Goal: Transaction & Acquisition: Purchase product/service

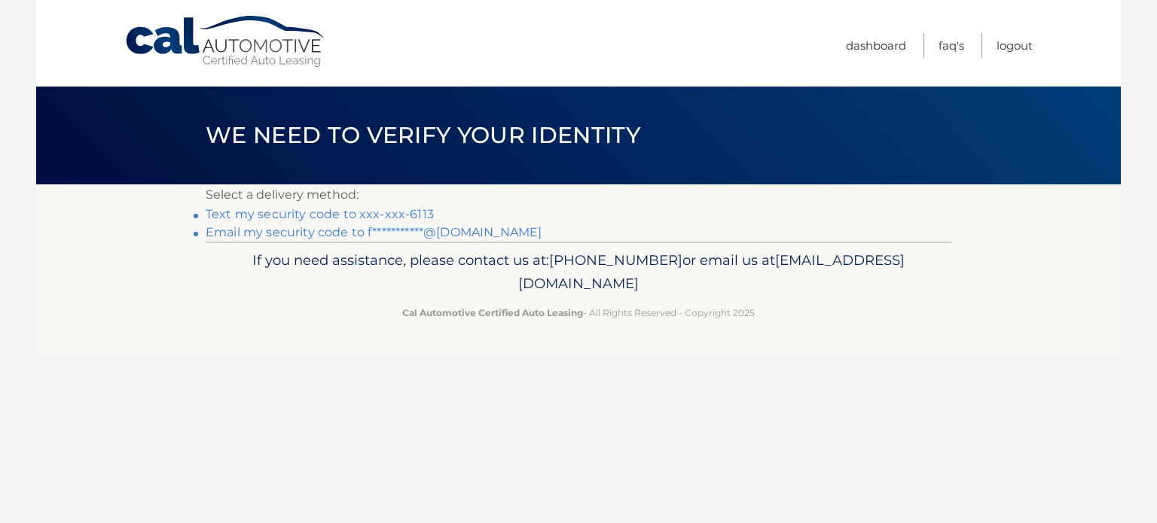
click at [405, 213] on link "Text my security code to xxx-xxx-6113" at bounding box center [320, 214] width 228 height 14
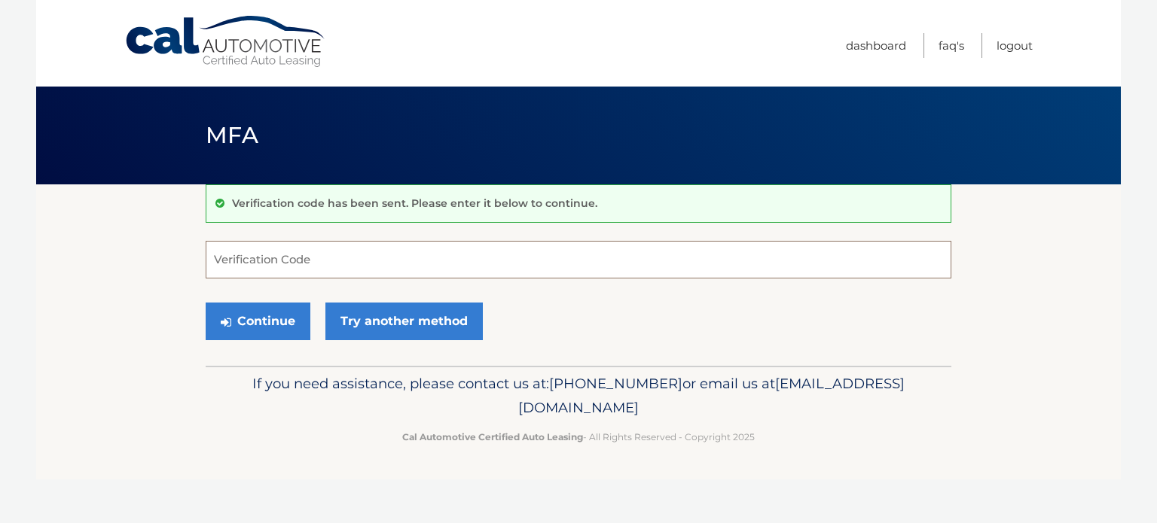
click at [352, 270] on input "Verification Code" at bounding box center [579, 260] width 746 height 38
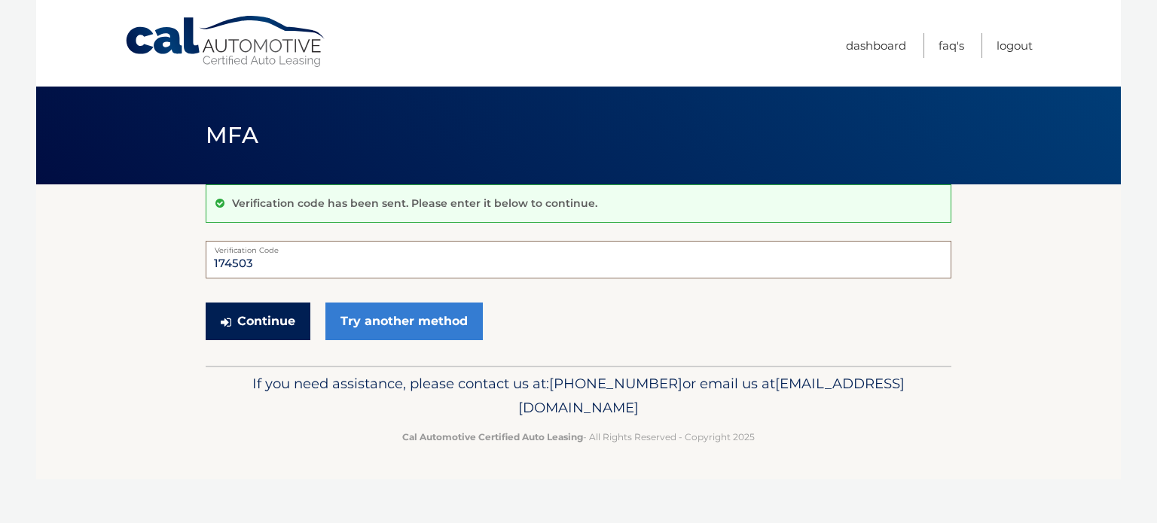
type input "174503"
click at [247, 322] on button "Continue" at bounding box center [258, 322] width 105 height 38
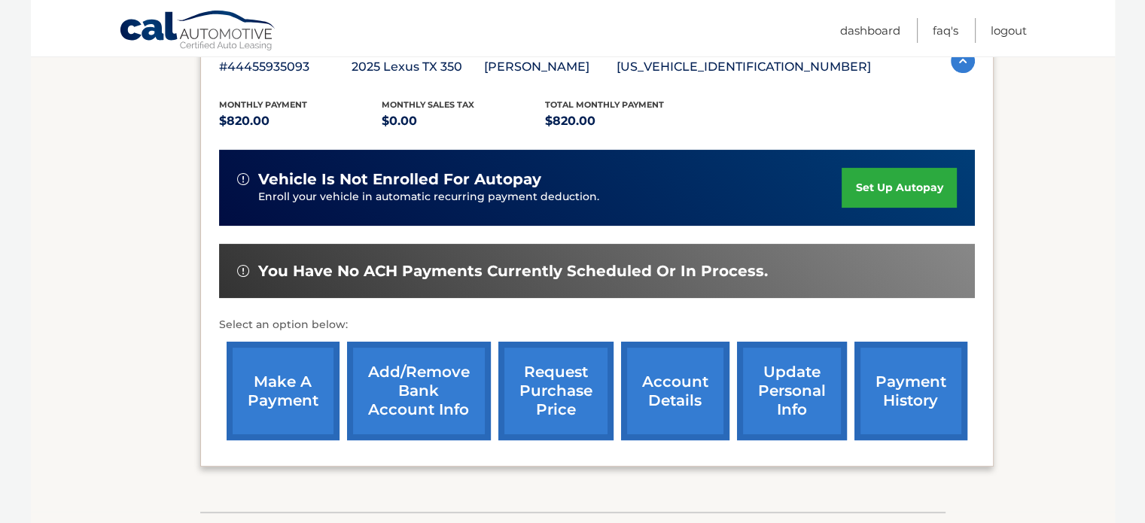
scroll to position [287, 0]
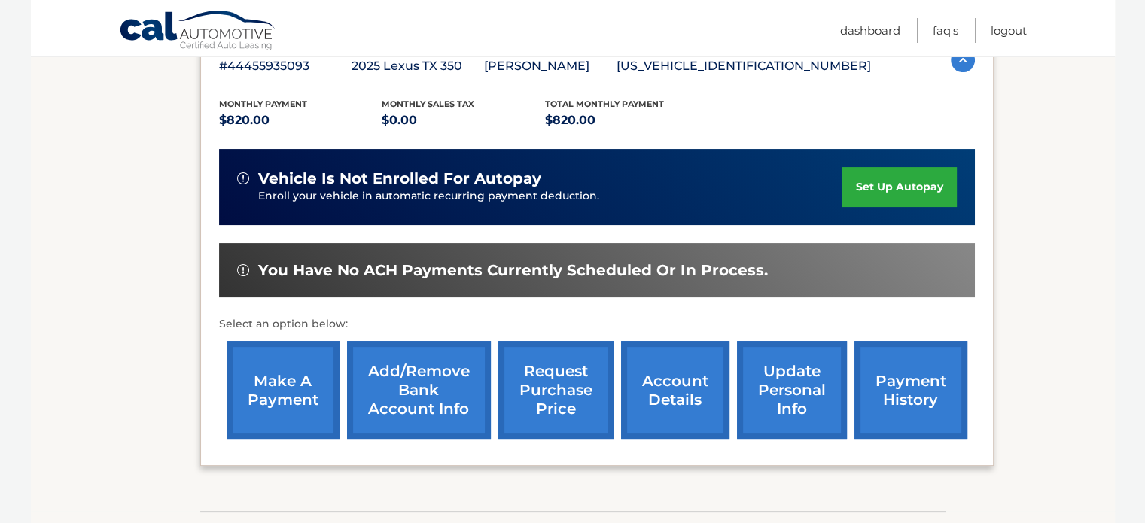
click at [901, 183] on link "set up autopay" at bounding box center [899, 187] width 114 height 40
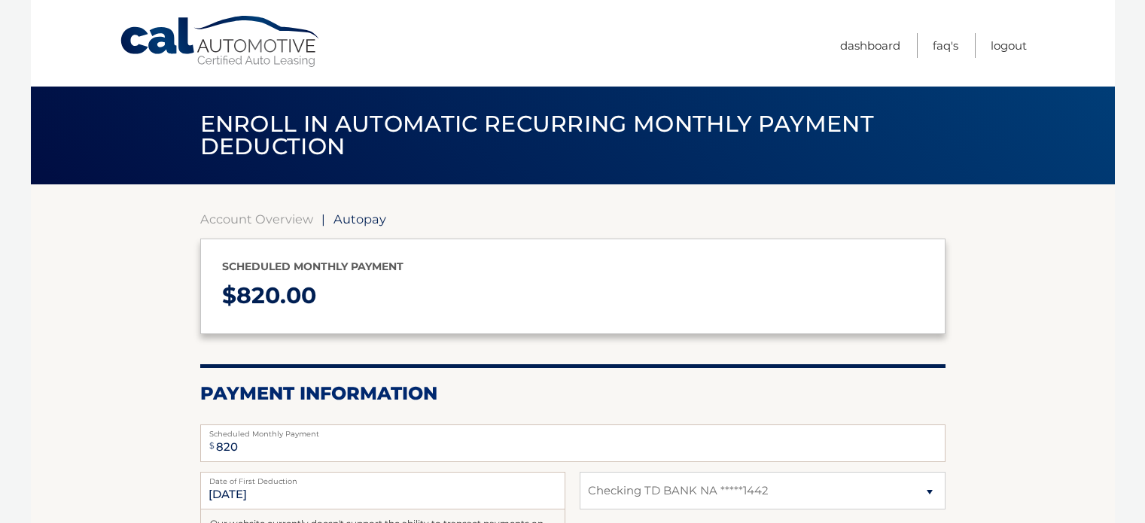
select select "Mzk5NjliMjAtY2IyMy00MzNlLThmYjItZDI4YTIyZmViZDUy"
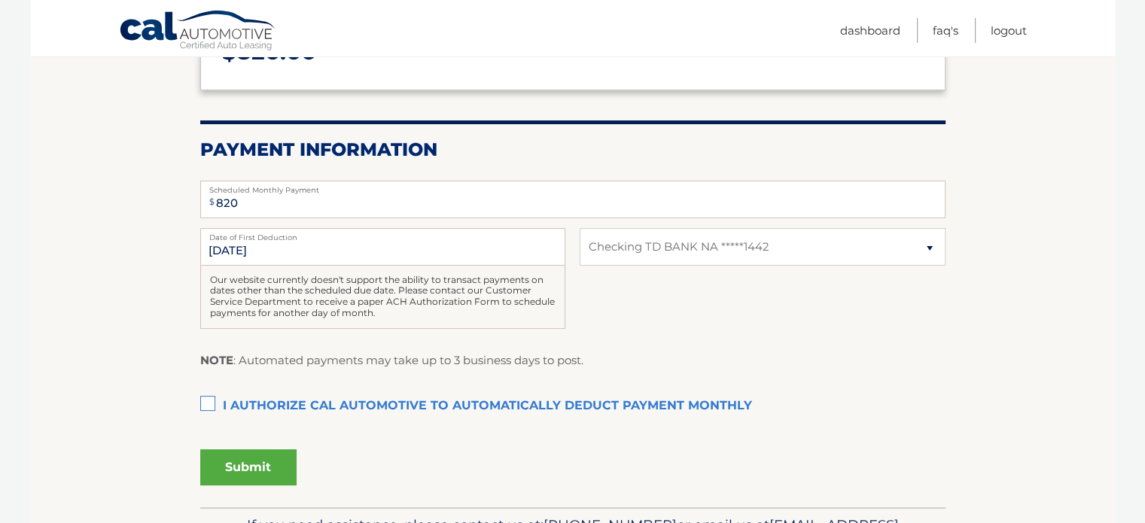
scroll to position [249, 0]
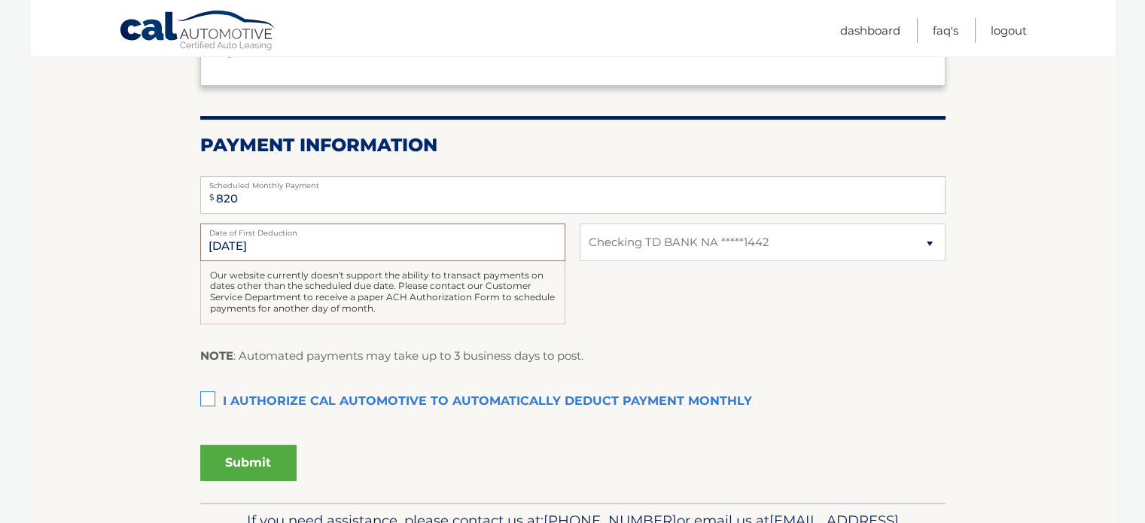
click at [360, 243] on input "11/4/2025" at bounding box center [382, 243] width 365 height 38
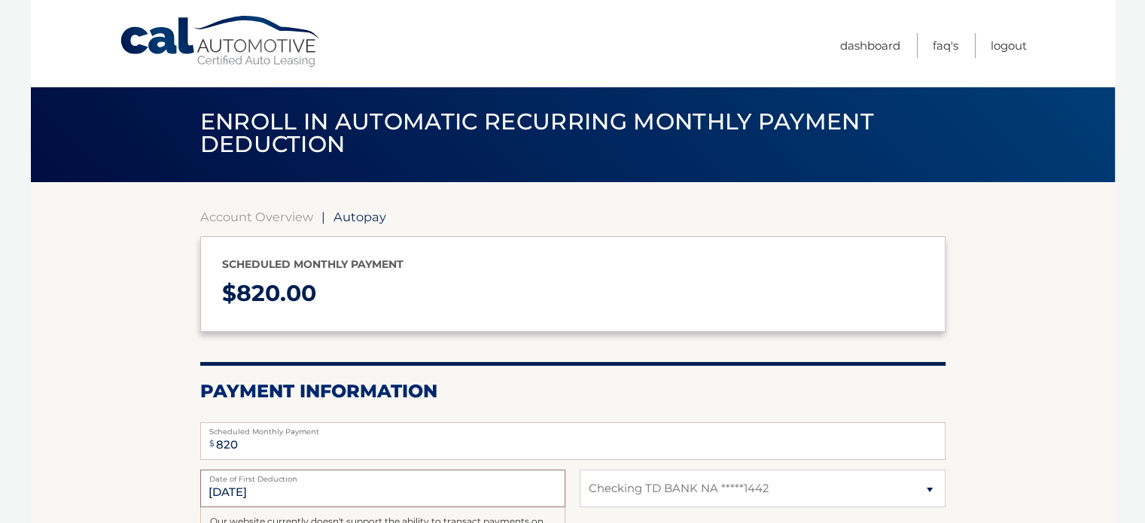
scroll to position [0, 0]
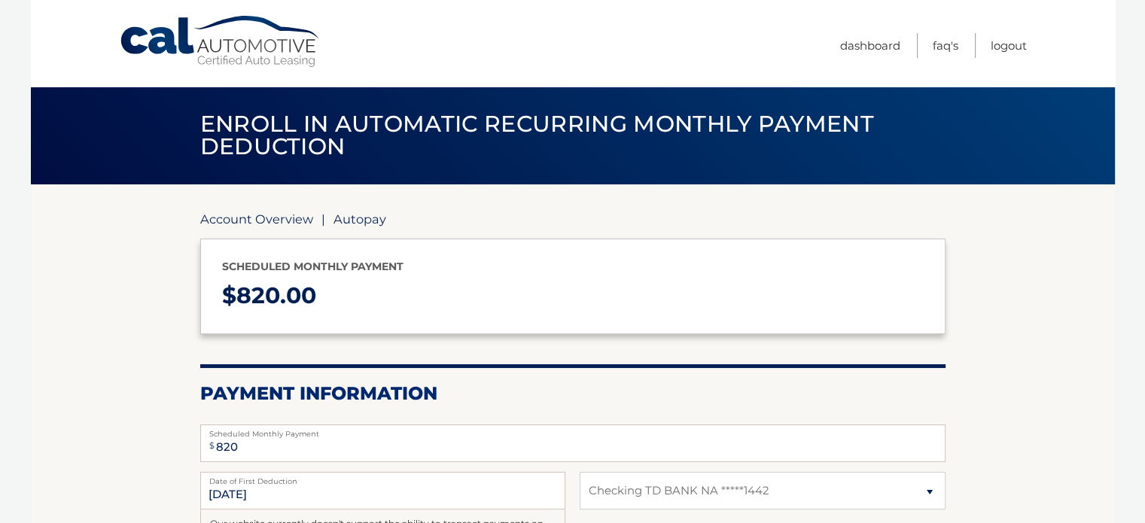
click at [243, 221] on link "Account Overview" at bounding box center [256, 219] width 113 height 15
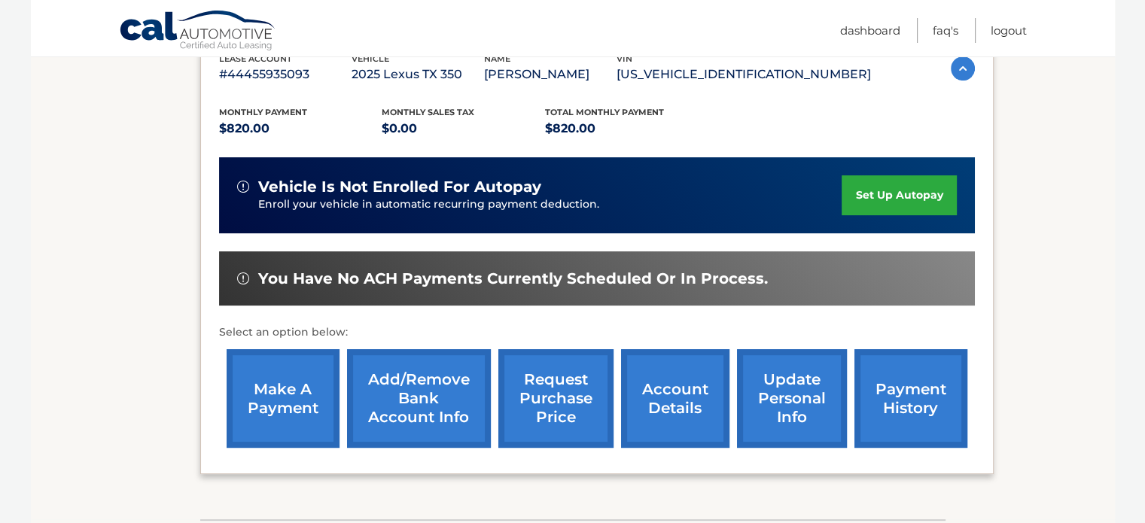
scroll to position [281, 0]
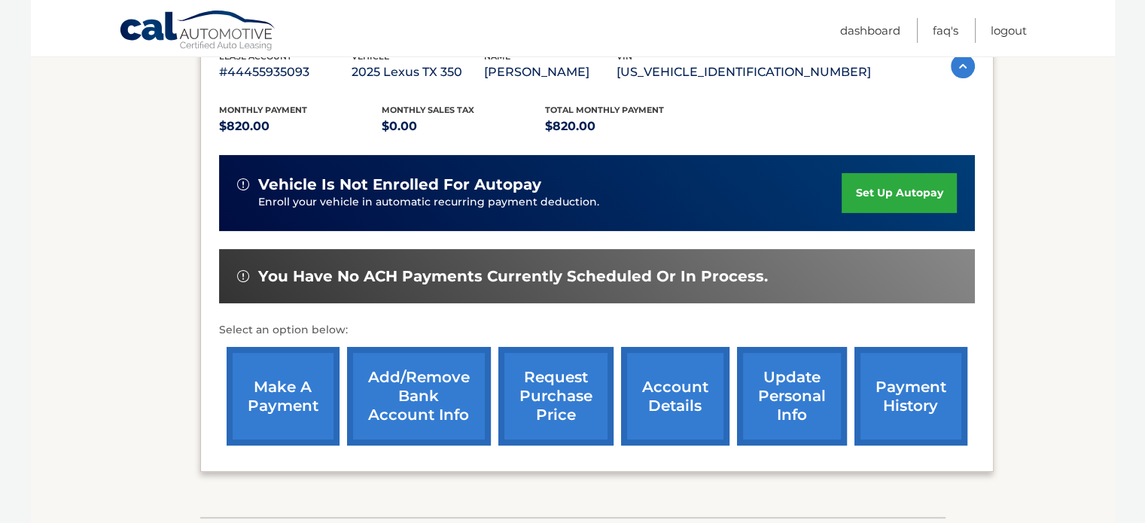
click at [271, 402] on link "make a payment" at bounding box center [283, 396] width 113 height 99
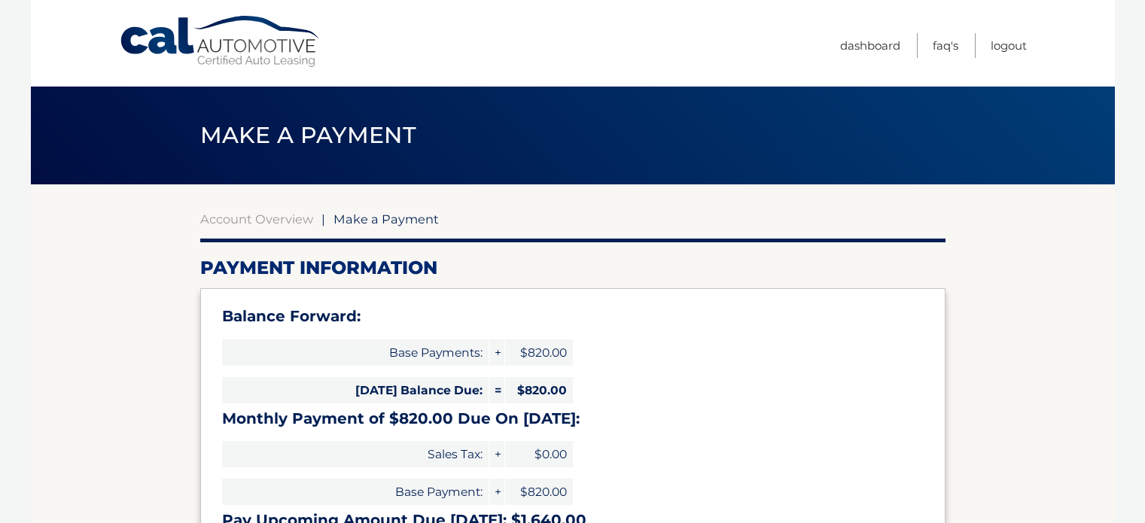
select select "Mzk5NjliMjAtY2IyMy00MzNlLThmYjItZDI4YTIyZmViZDUy"
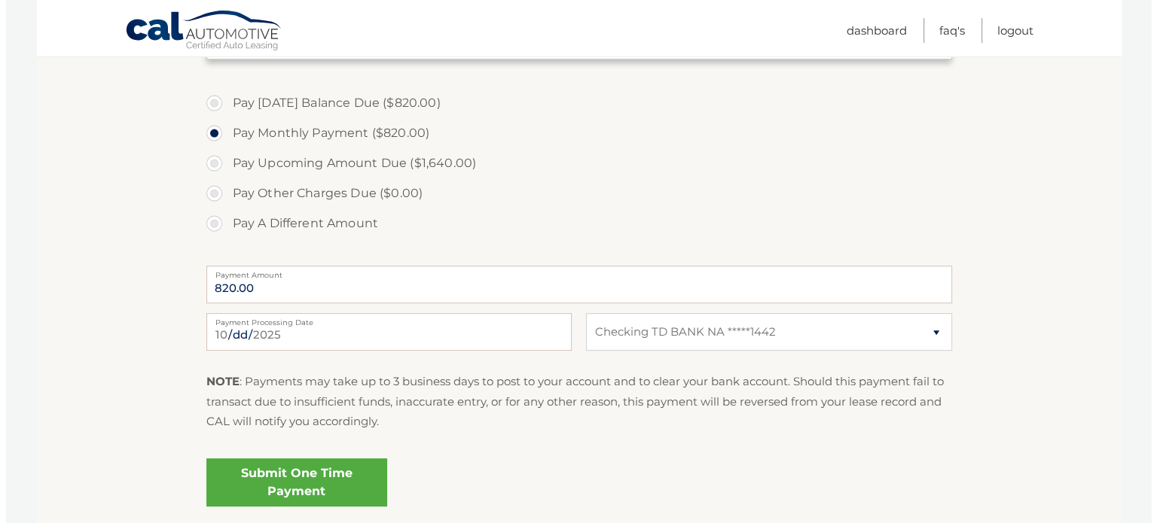
scroll to position [503, 0]
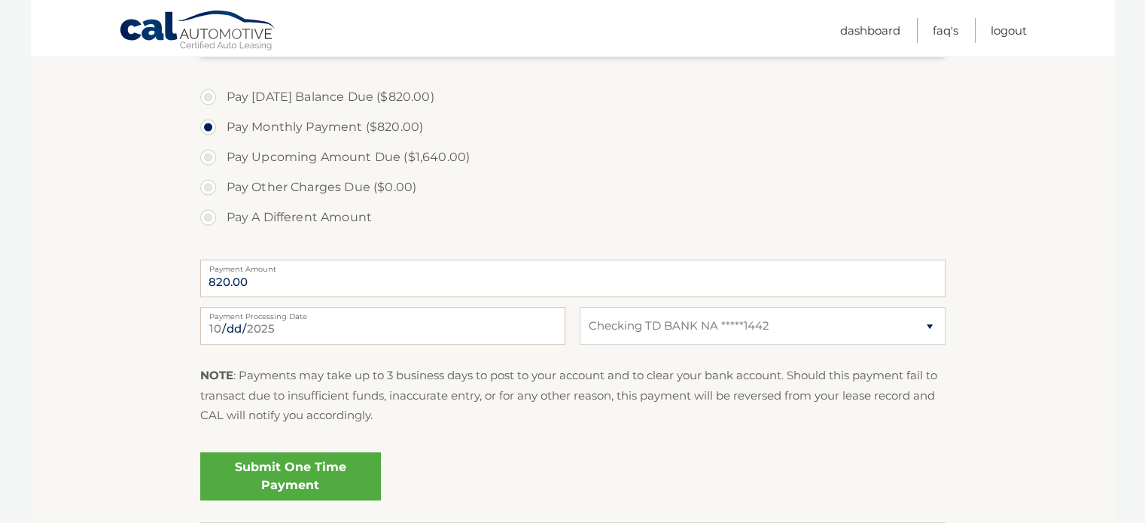
click at [308, 469] on link "Submit One Time Payment" at bounding box center [290, 477] width 181 height 48
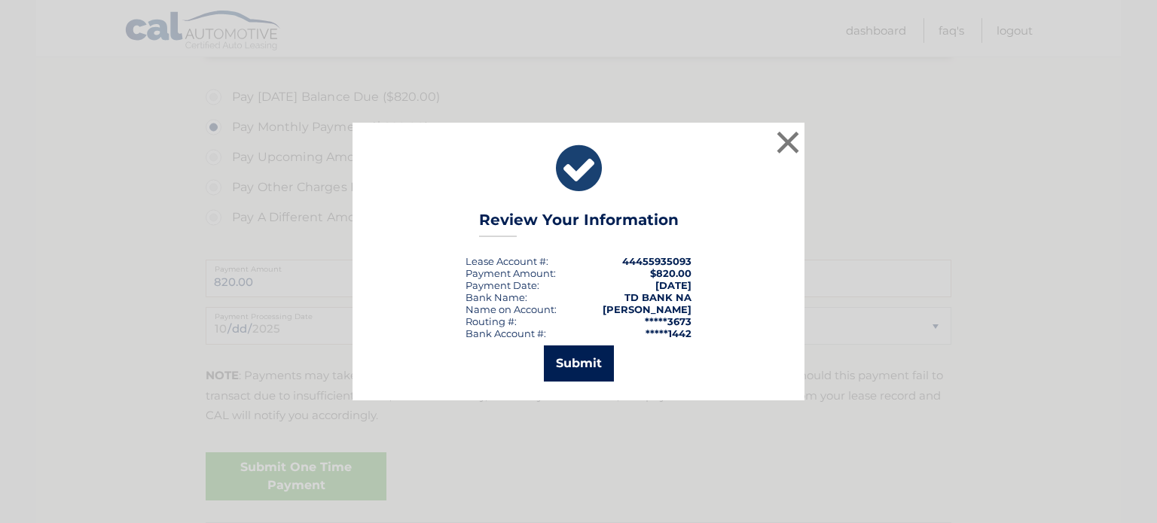
click at [597, 357] on button "Submit" at bounding box center [579, 364] width 70 height 36
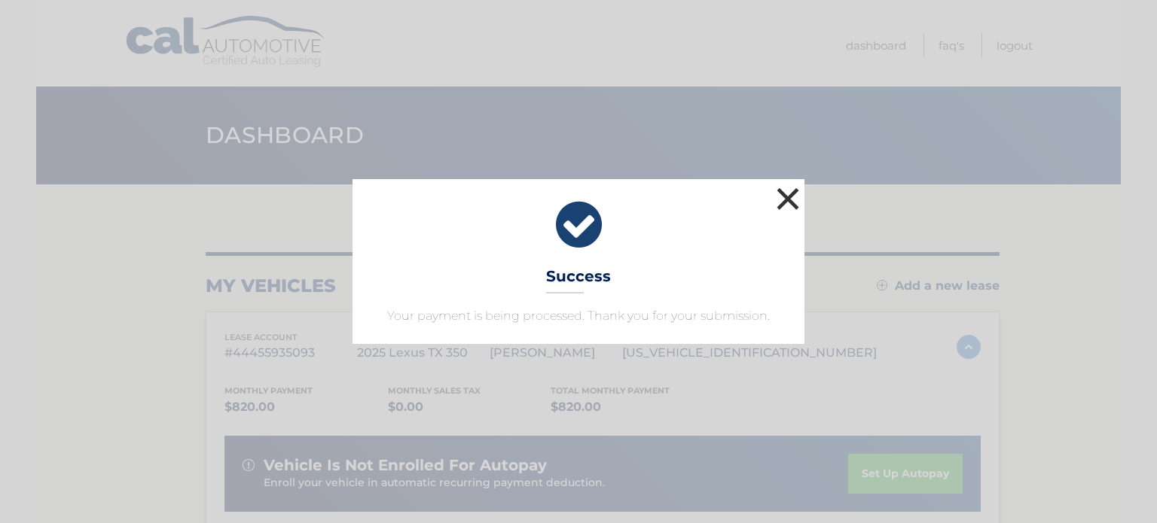
click at [780, 198] on button "×" at bounding box center [788, 199] width 30 height 30
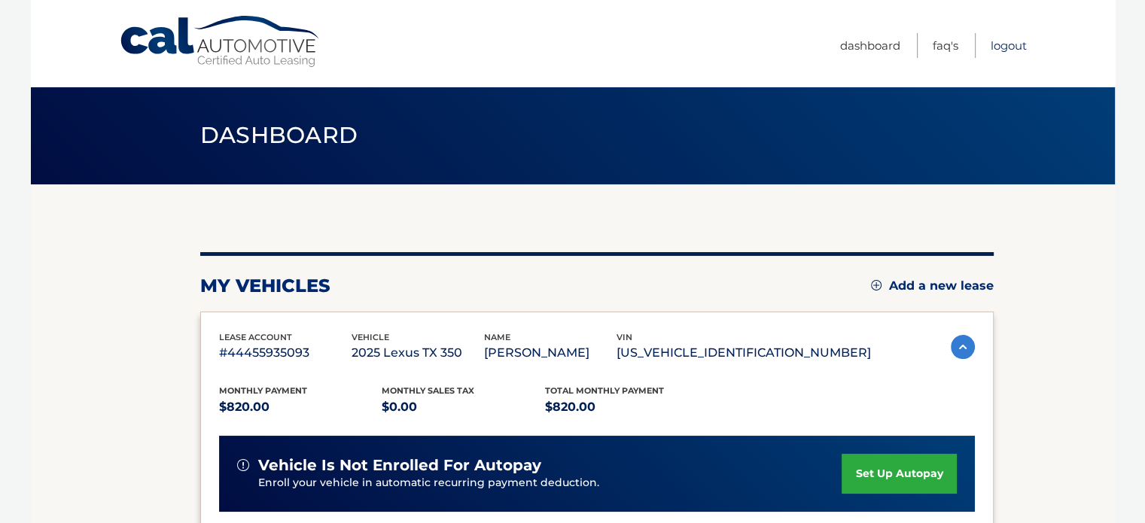
click at [1014, 40] on link "Logout" at bounding box center [1009, 45] width 36 height 25
